Goal: Contribute content: Add original content to the website for others to see

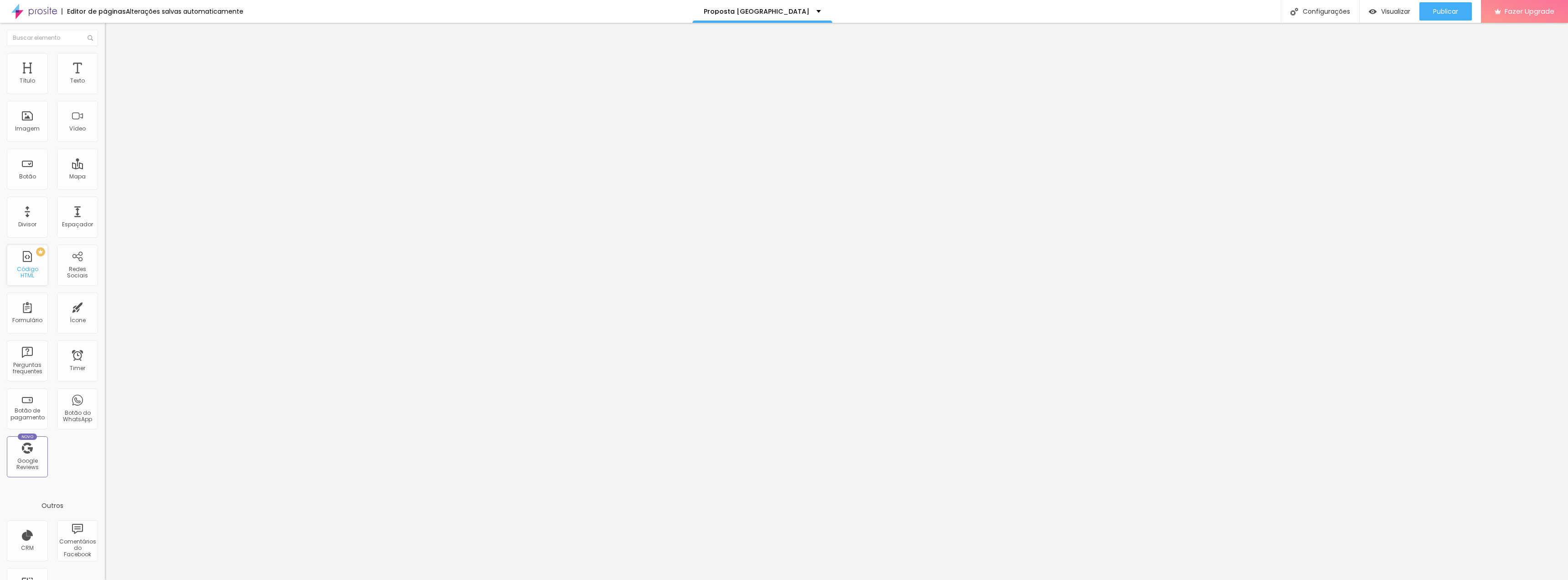
click at [30, 269] on div "Código HTML" at bounding box center [27, 272] width 36 height 13
click at [105, 78] on img at bounding box center [108, 75] width 5 height 5
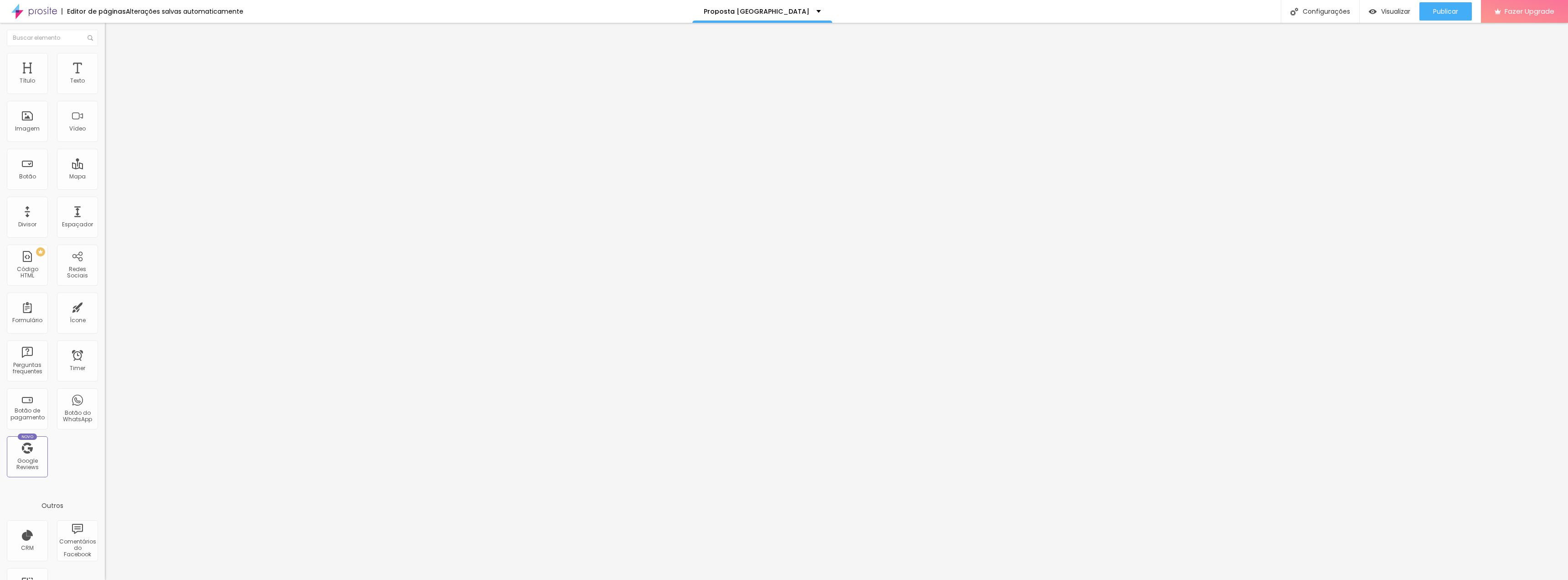
drag, startPoint x: 741, startPoint y: 177, endPoint x: 732, endPoint y: 176, distance: 9.1
drag, startPoint x: 650, startPoint y: 176, endPoint x: 645, endPoint y: 176, distance: 5.0
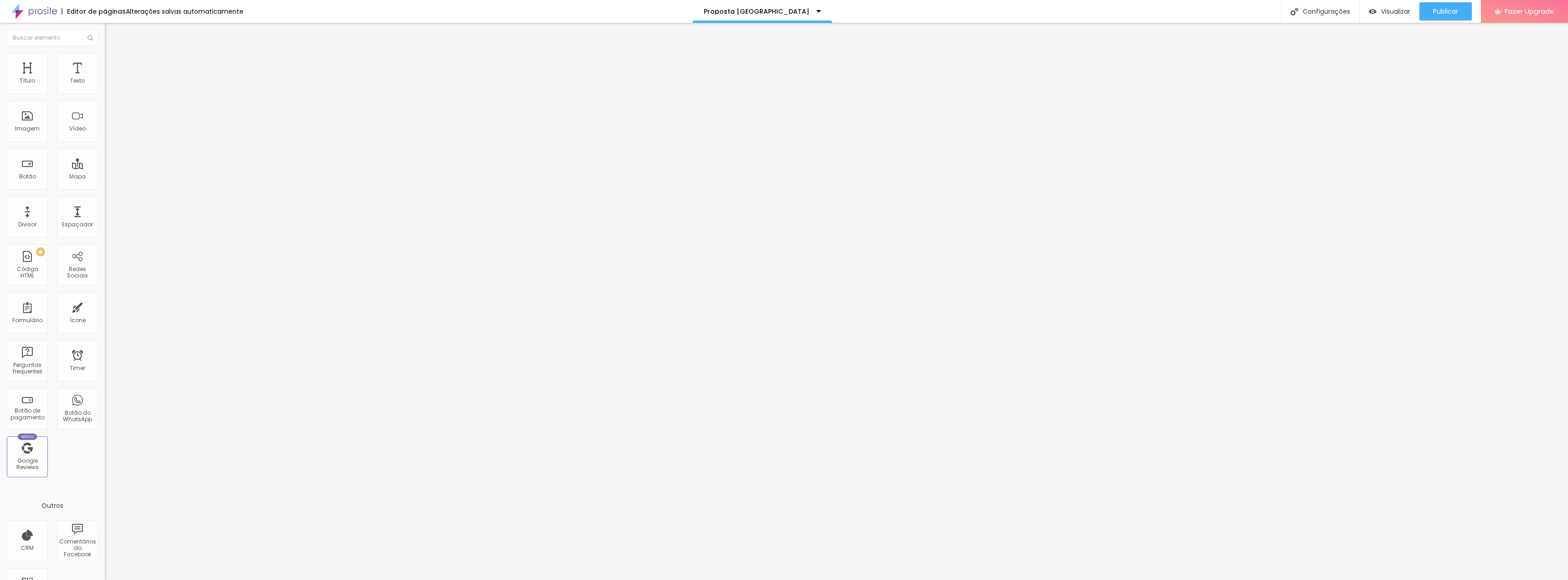
click at [1454, 9] on span "Publicar" at bounding box center [1445, 11] width 25 height 8
click at [1398, 8] on span "Visualizar" at bounding box center [1395, 11] width 29 height 8
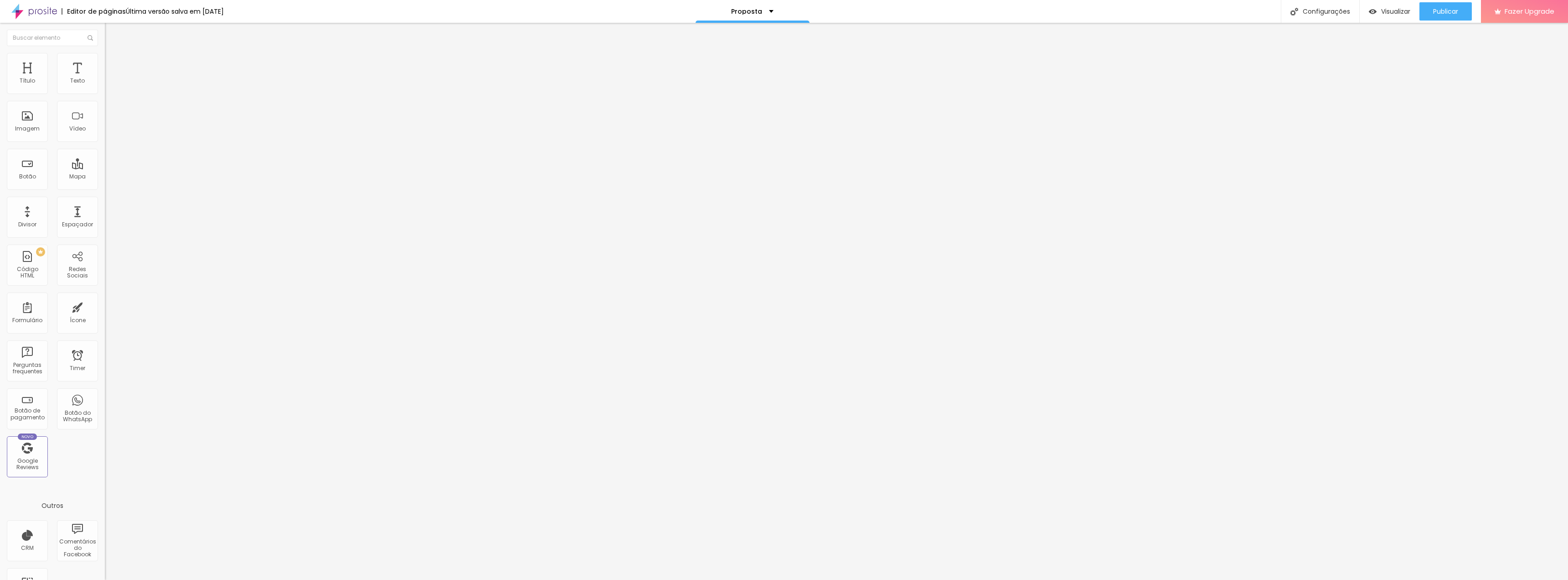
click at [105, 78] on img at bounding box center [108, 75] width 5 height 5
